Goal: Book appointment/travel/reservation

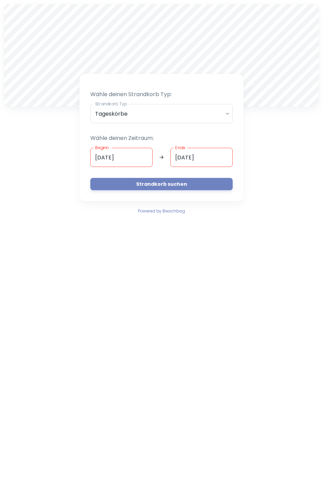
click at [227, 114] on body "A Wähle deinen Strandkorb Typ: Strandkorb Typ Tageskörbe daily Strandkorb Typ W…" at bounding box center [161, 246] width 323 height 493
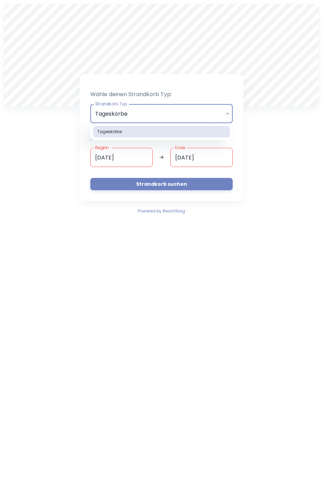
click at [229, 114] on div at bounding box center [161, 246] width 323 height 493
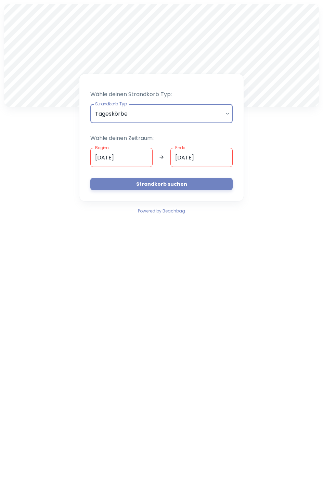
click at [135, 160] on input "[DATE]" at bounding box center [121, 157] width 62 height 19
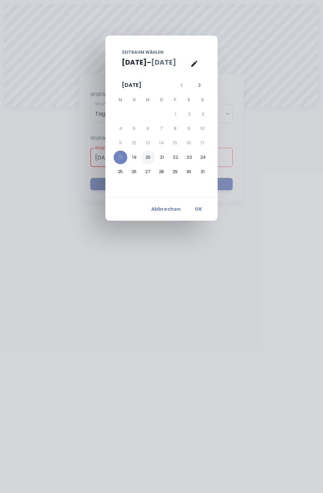
click at [150, 158] on button "20" at bounding box center [148, 158] width 14 height 14
type input "20.08.2025"
click at [201, 208] on button "OK" at bounding box center [199, 209] width 22 height 12
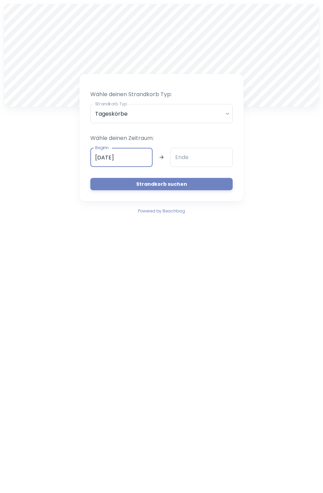
click at [199, 157] on input "Ende" at bounding box center [201, 157] width 62 height 19
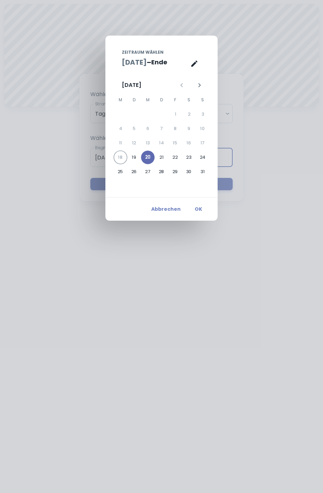
click at [149, 157] on button "20" at bounding box center [148, 158] width 14 height 14
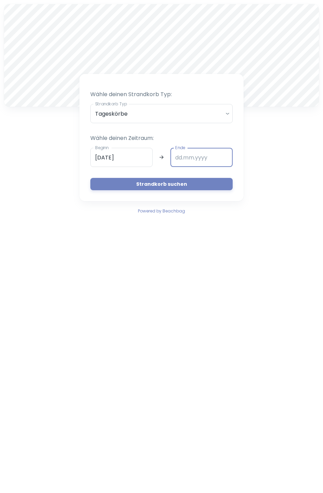
type input "20.08.2025"
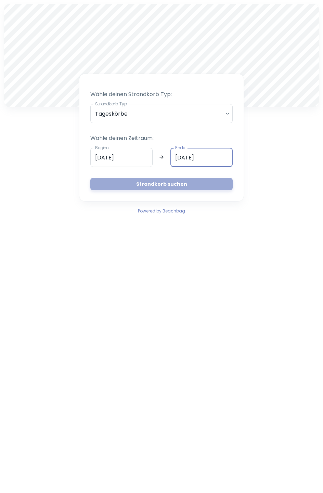
click at [172, 185] on button "Strandkorb suchen" at bounding box center [161, 184] width 142 height 12
